Goal: Task Accomplishment & Management: Complete application form

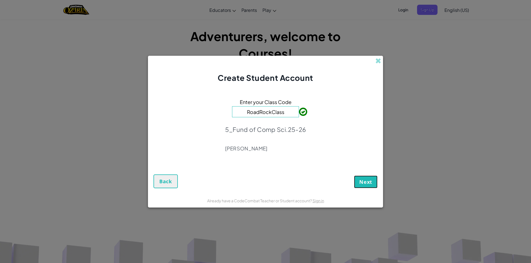
click at [360, 180] on span "Next" at bounding box center [365, 182] width 13 height 7
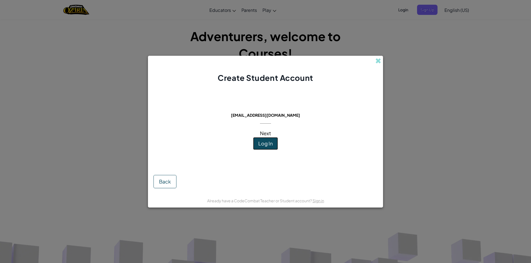
click at [263, 146] on span "Log In" at bounding box center [265, 143] width 14 height 6
